Goal: Transaction & Acquisition: Purchase product/service

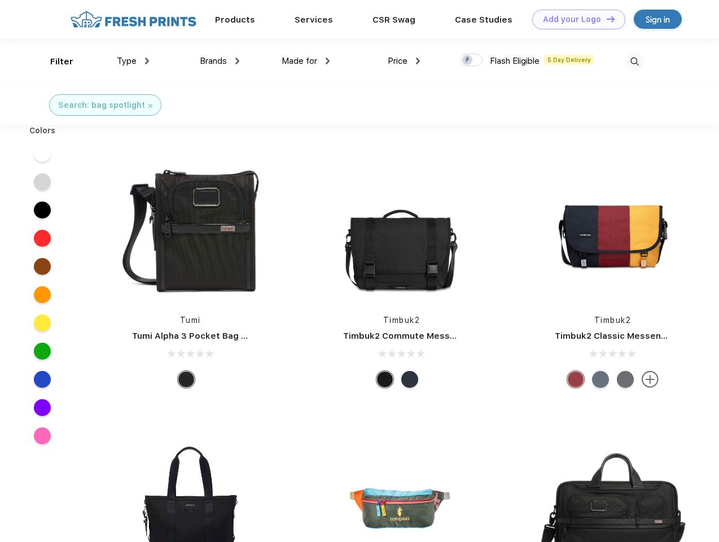
click at [575, 19] on link "Add your Logo Design Tool" at bounding box center [578, 20] width 93 height 20
click at [0, 0] on div "Design Tool" at bounding box center [0, 0] width 0 height 0
click at [606, 19] on link "Add your Logo Design Tool" at bounding box center [578, 20] width 93 height 20
click at [54, 62] on div "Filter" at bounding box center [61, 61] width 23 height 13
click at [133, 61] on span "Type" at bounding box center [127, 61] width 20 height 10
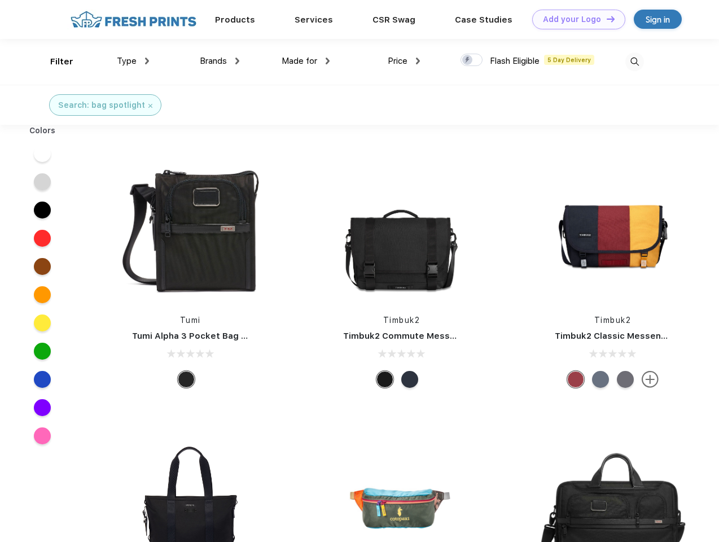
click at [220, 61] on span "Brands" at bounding box center [213, 61] width 27 height 10
click at [306, 61] on span "Made for" at bounding box center [300, 61] width 36 height 10
click at [404, 61] on span "Price" at bounding box center [398, 61] width 20 height 10
click at [472, 60] on div at bounding box center [472, 60] width 22 height 12
click at [468, 60] on input "checkbox" at bounding box center [464, 56] width 7 height 7
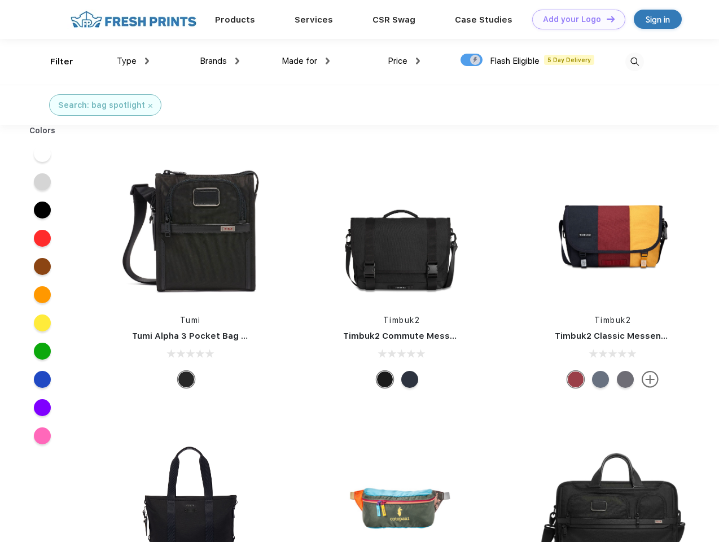
click at [634, 62] on img at bounding box center [634, 61] width 19 height 19
